Goal: Transaction & Acquisition: Purchase product/service

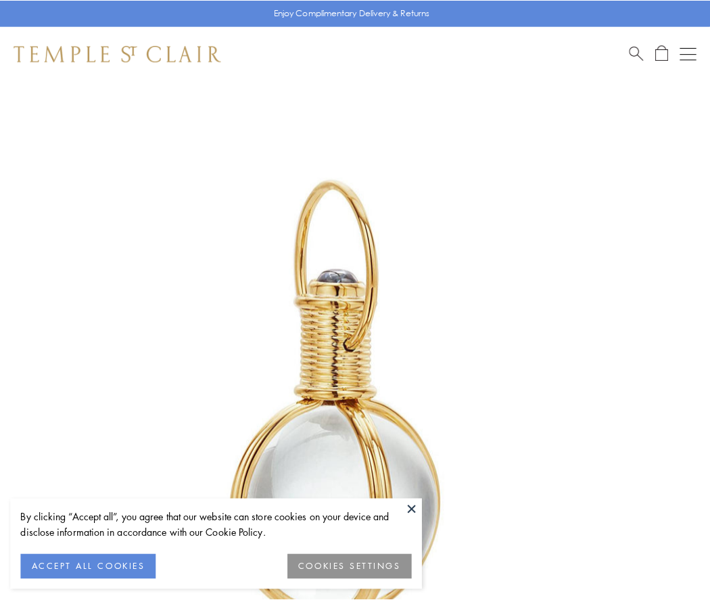
scroll to position [353, 0]
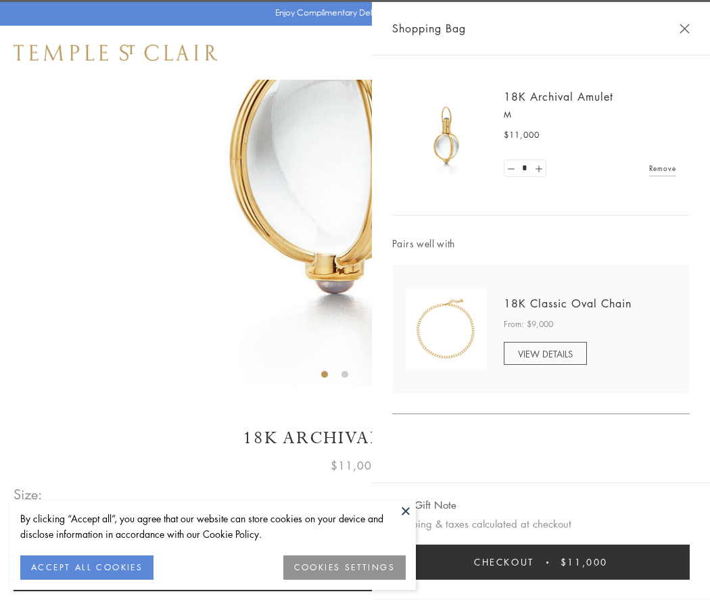
click at [541, 562] on button "Checkout $11,000" at bounding box center [540, 562] width 297 height 35
